Goal: Task Accomplishment & Management: Manage account settings

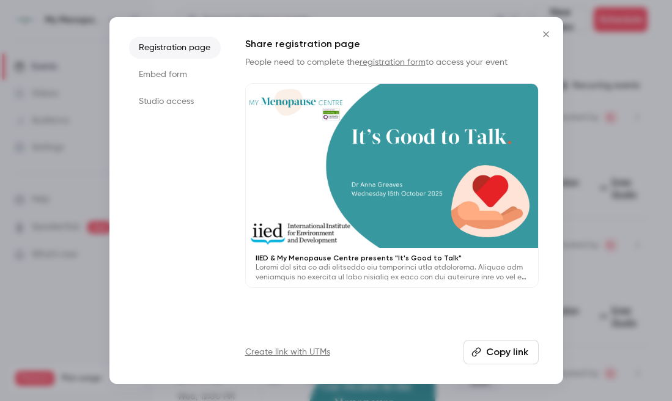
scroll to position [352, 0]
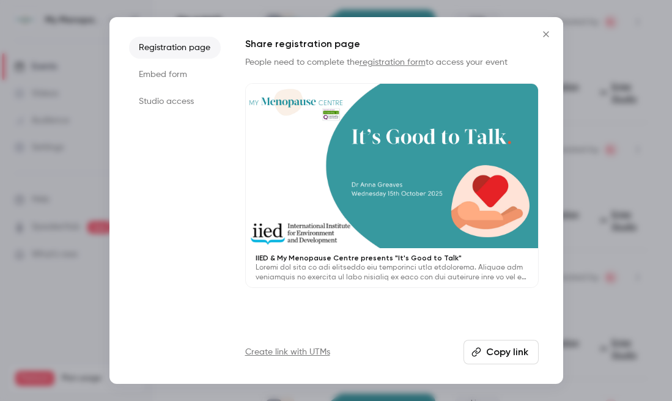
click at [545, 32] on icon "Close" at bounding box center [546, 34] width 6 height 6
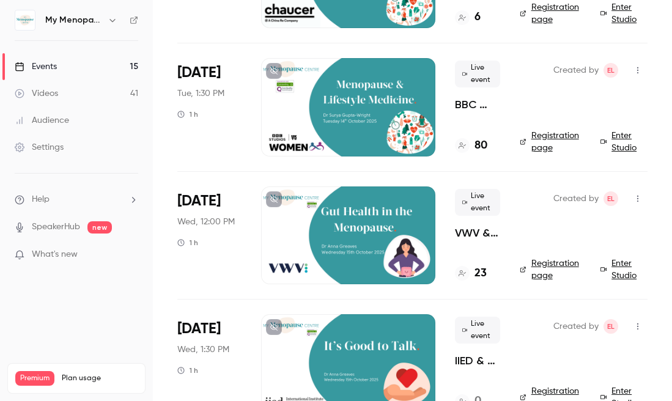
scroll to position [0, 0]
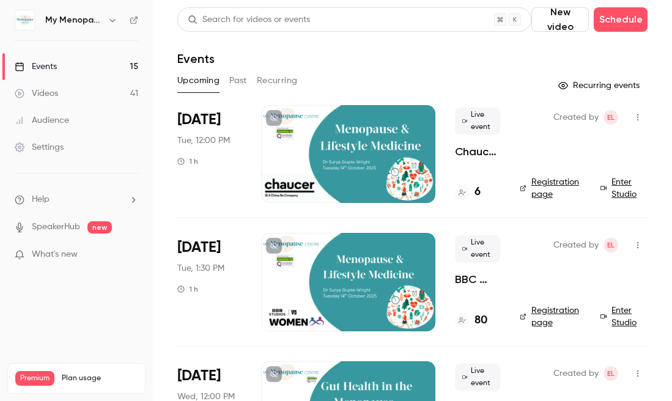
click at [238, 81] on button "Past" at bounding box center [238, 81] width 18 height 20
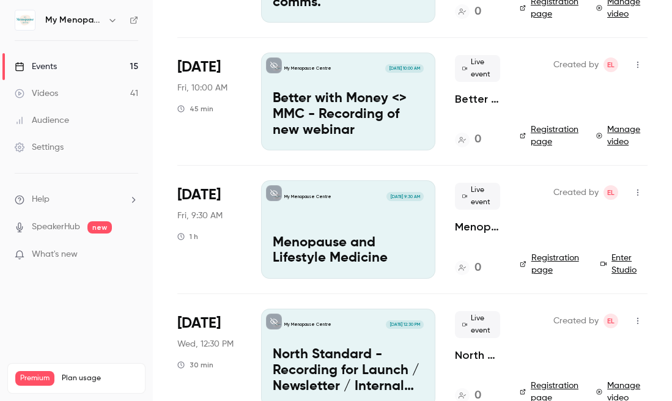
scroll to position [822, 0]
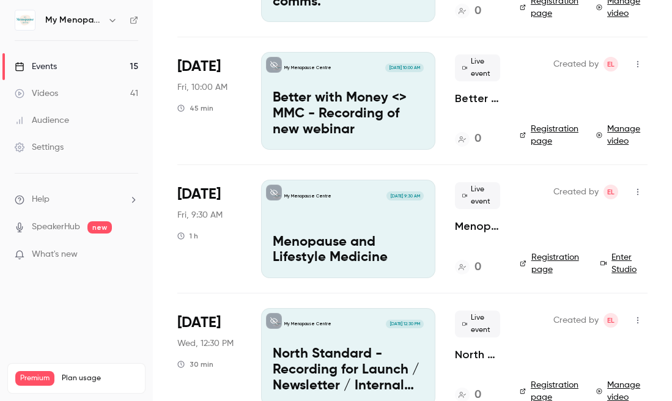
click at [341, 226] on div "My Menopause Centre [DATE] 9:30 AM Menopause and Lifestyle Medicine" at bounding box center [348, 229] width 174 height 98
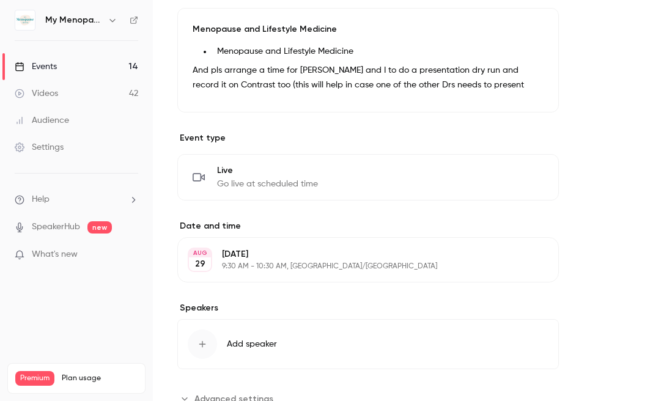
scroll to position [413, 0]
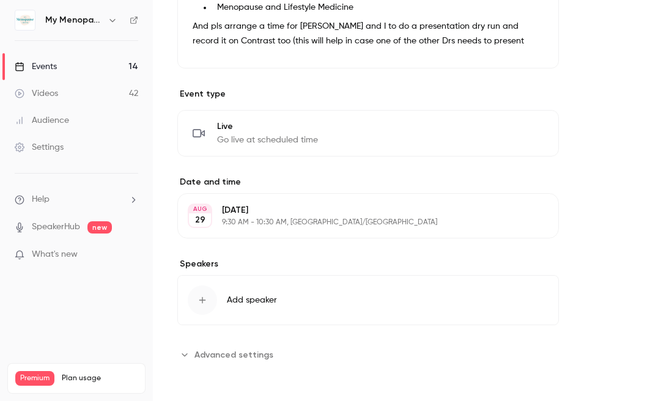
click at [256, 215] on p "[DATE]" at bounding box center [358, 210] width 272 height 12
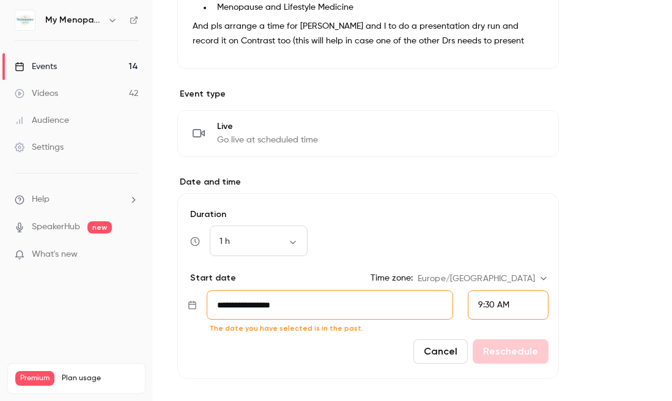
click at [306, 310] on input "**********" at bounding box center [330, 305] width 247 height 29
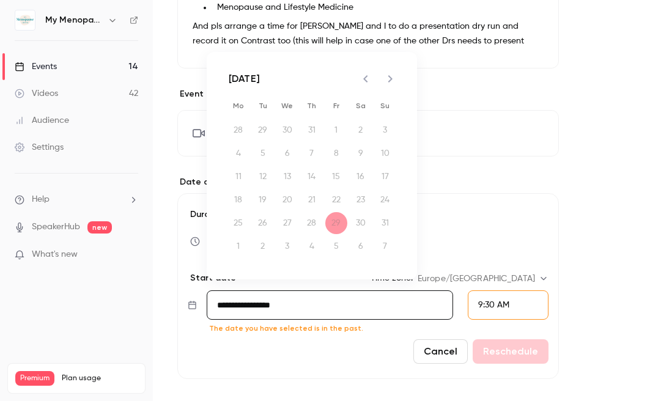
click at [389, 76] on icon "Next month" at bounding box center [390, 78] width 4 height 7
click at [335, 150] on button "10" at bounding box center [336, 154] width 22 height 22
type input "**********"
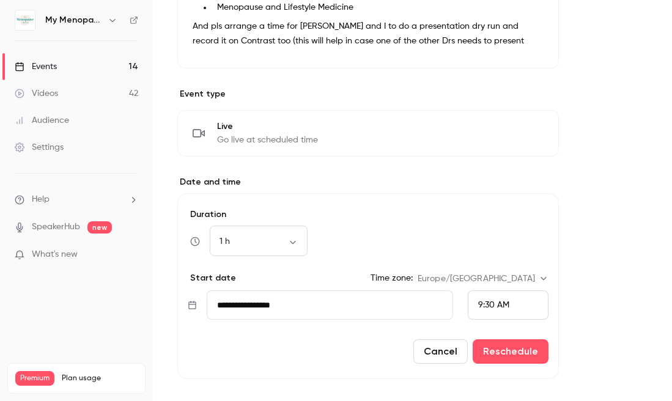
click at [518, 299] on div "9:30 AM" at bounding box center [508, 305] width 81 height 29
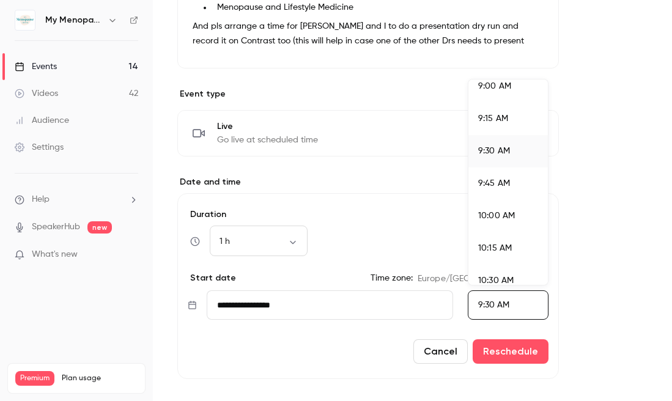
scroll to position [1179, 0]
click at [489, 241] on span "10:15 AM" at bounding box center [495, 245] width 34 height 9
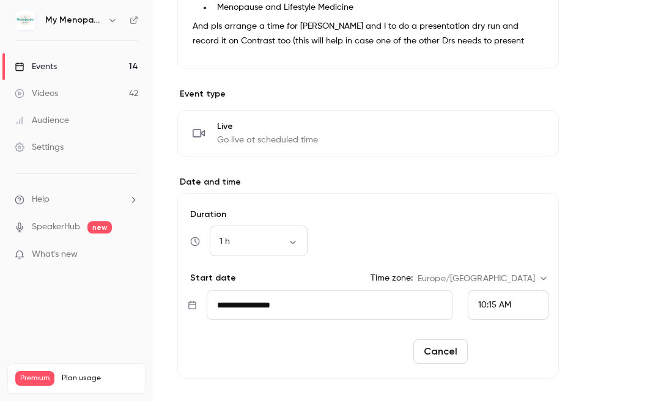
click at [503, 351] on button "Reschedule" at bounding box center [511, 352] width 76 height 24
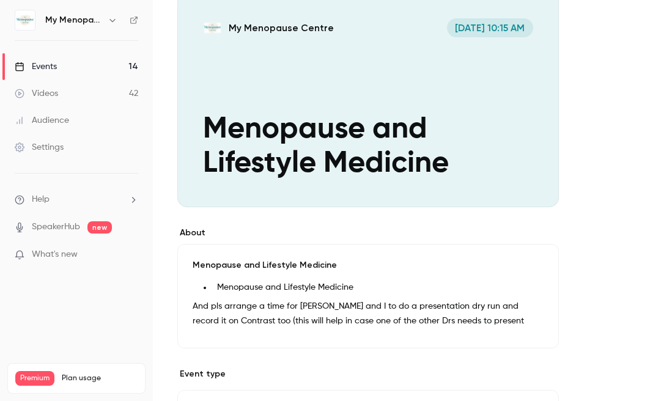
scroll to position [0, 0]
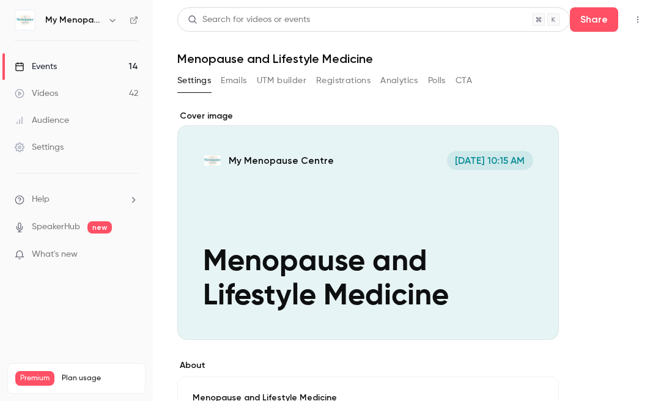
click at [409, 229] on div "Cover image" at bounding box center [368, 225] width 382 height 230
click at [0, 0] on input "My Menopause Centre [DATE] 10:15 AM Menopause and Lifestyle Medicine" at bounding box center [0, 0] width 0 height 0
click at [636, 19] on icon "button" at bounding box center [638, 19] width 10 height 9
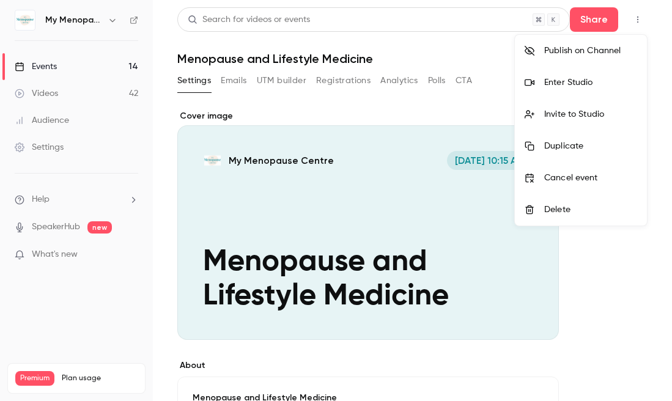
click at [549, 83] on div "Enter Studio" at bounding box center [590, 82] width 93 height 12
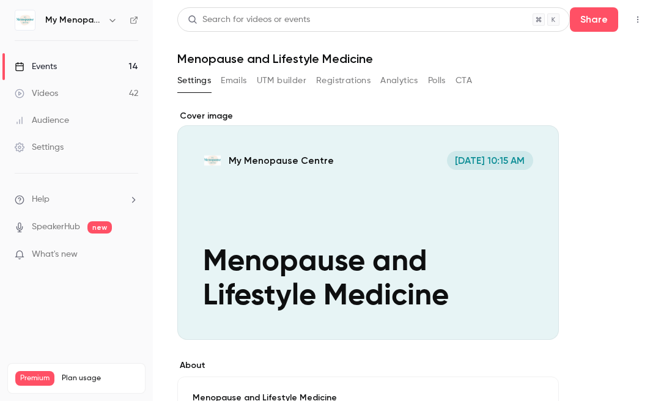
click at [635, 21] on icon "button" at bounding box center [638, 19] width 10 height 9
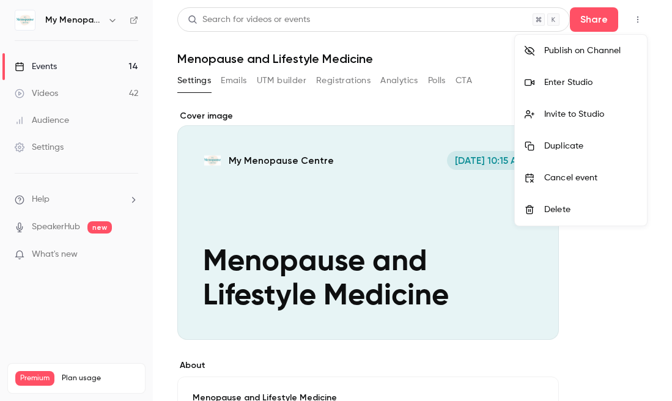
click at [554, 114] on div "Invite to Studio" at bounding box center [590, 114] width 93 height 12
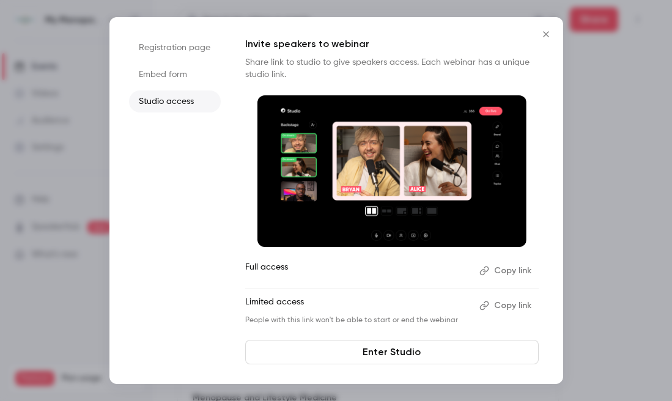
click at [505, 270] on button "Copy link" at bounding box center [507, 271] width 64 height 20
click at [546, 35] on icon "Close" at bounding box center [546, 34] width 15 height 10
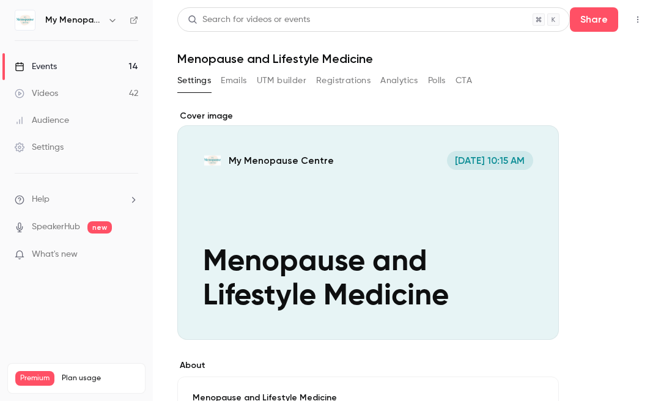
click at [237, 78] on button "Emails" at bounding box center [234, 81] width 26 height 20
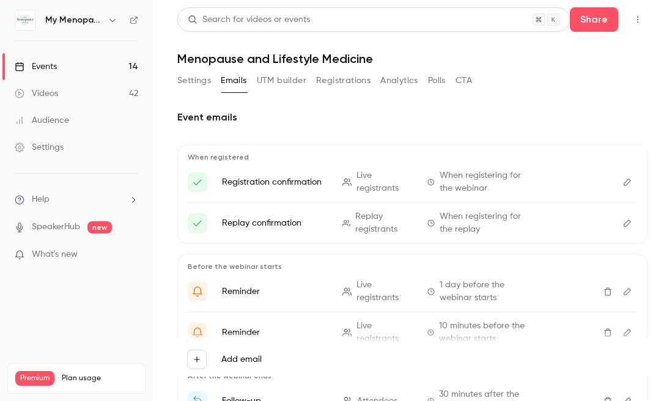
click at [183, 78] on button "Settings" at bounding box center [194, 81] width 34 height 20
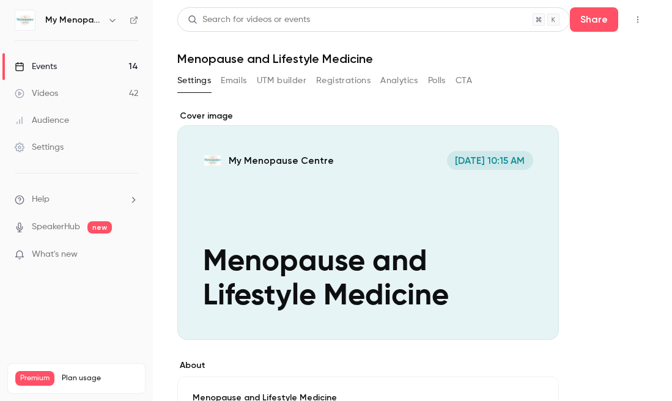
click at [42, 67] on div "Events" at bounding box center [36, 67] width 42 height 12
